Goal: Obtain resource: Download file/media

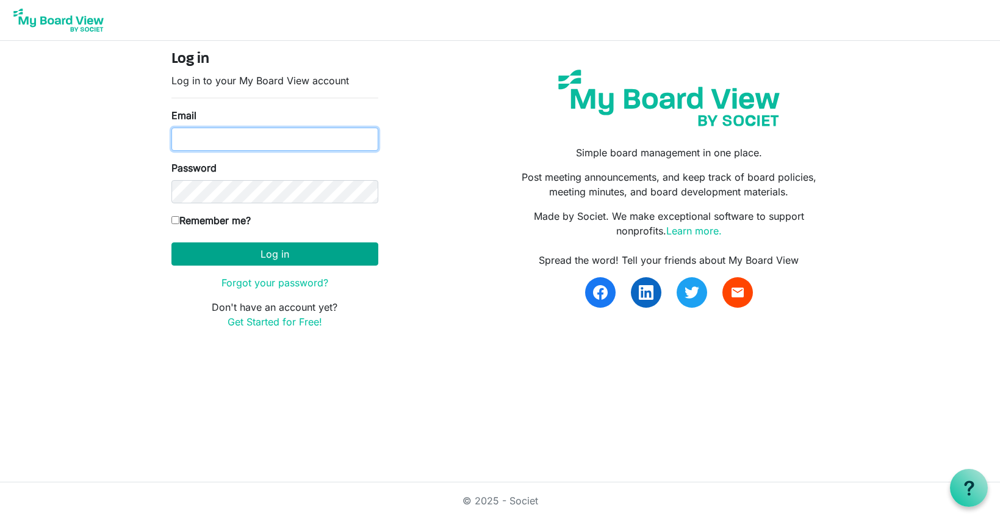
type input "cpulling@namisela.org"
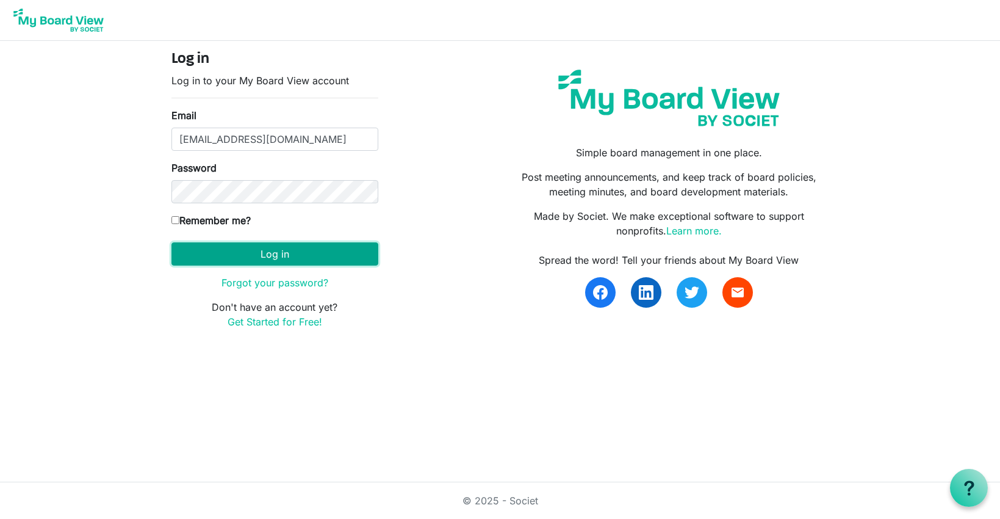
click at [253, 259] on button "Log in" at bounding box center [274, 253] width 207 height 23
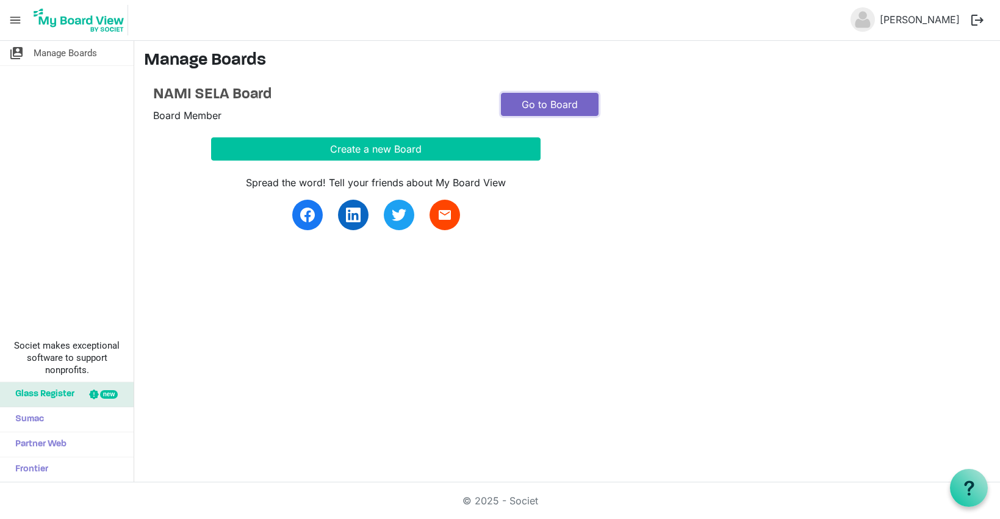
click at [546, 102] on link "Go to Board" at bounding box center [550, 104] width 98 height 23
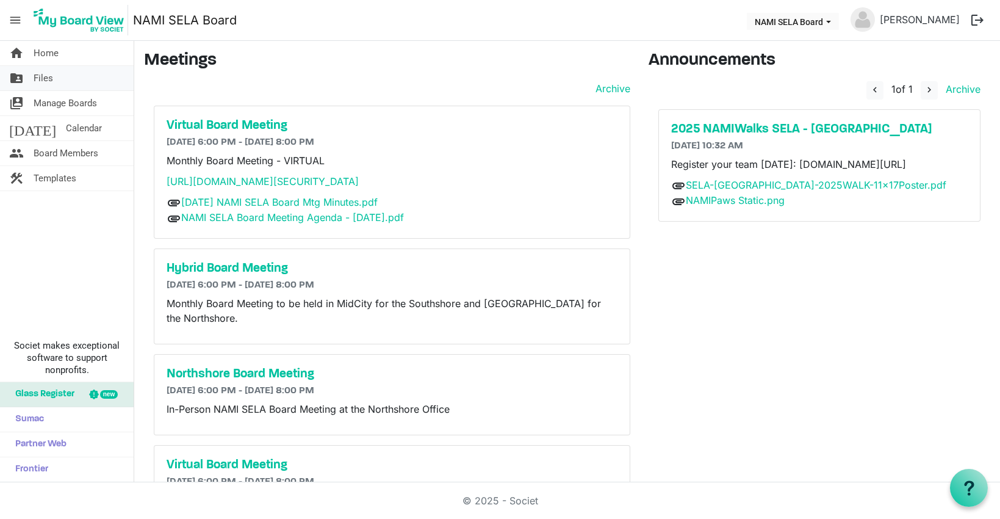
click at [56, 77] on link "folder_shared Files" at bounding box center [67, 78] width 134 height 24
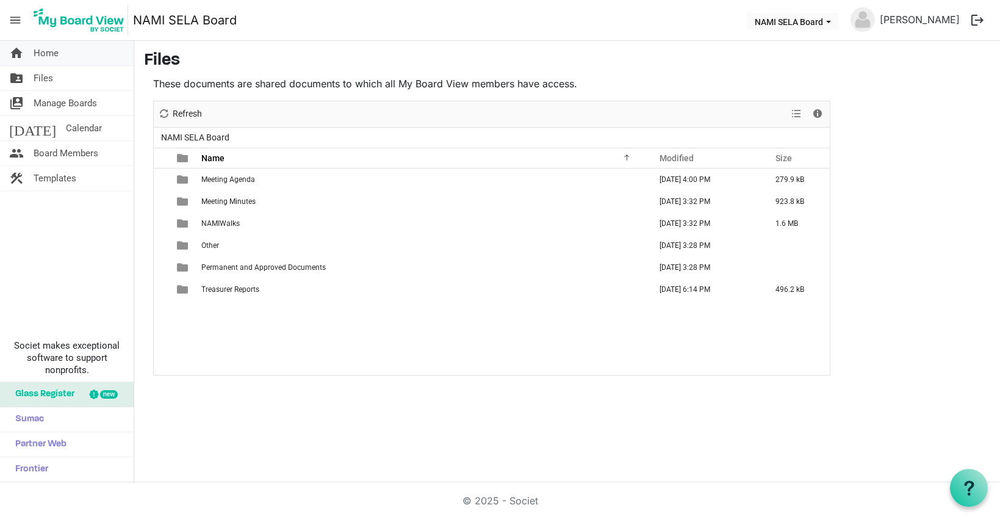
click at [41, 52] on span "Home" at bounding box center [46, 53] width 25 height 24
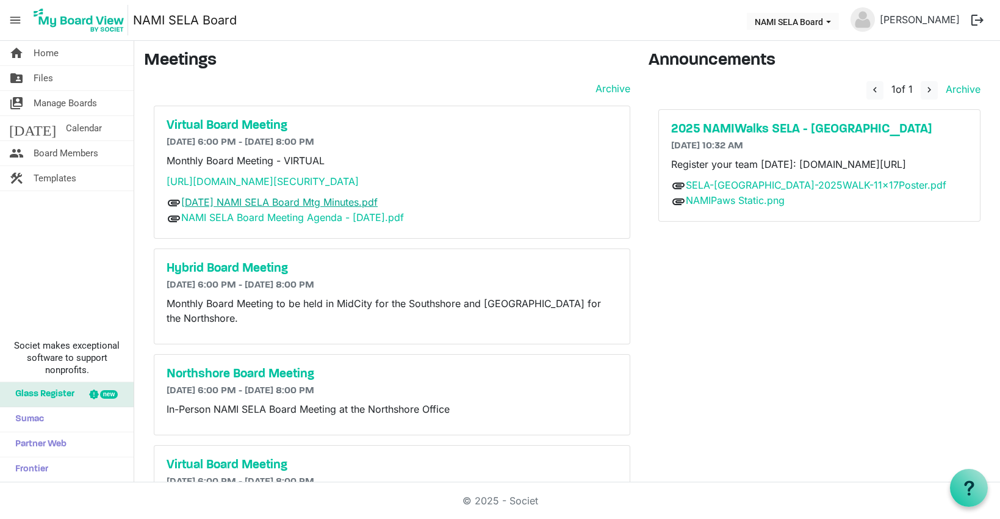
click at [309, 206] on link "[DATE] NAMI SELA Board Mtg Minutes.pdf" at bounding box center [279, 202] width 196 height 12
click at [264, 221] on link "NAMI SELA Board Meeting Agenda - [DATE].pdf" at bounding box center [292, 217] width 223 height 12
